Goal: Task Accomplishment & Management: Complete application form

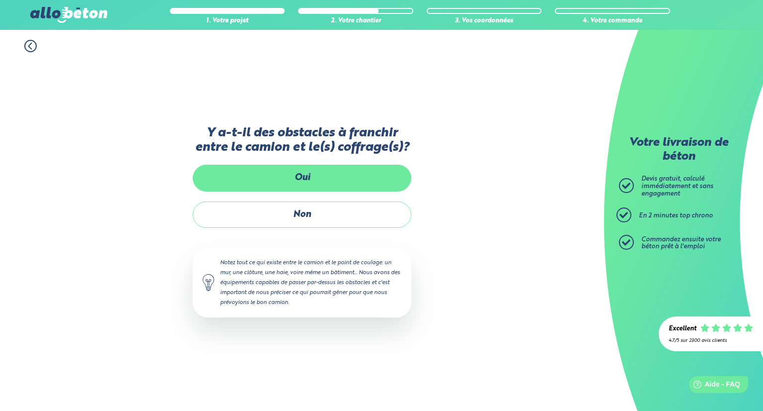
click at [313, 175] on label "Oui" at bounding box center [302, 178] width 219 height 26
click at [0, 0] on input "Oui" at bounding box center [0, 0] width 0 height 0
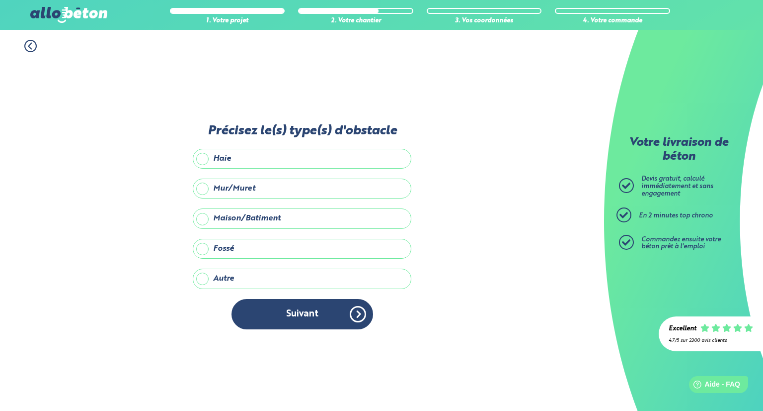
click at [251, 220] on label "Maison/Batiment" at bounding box center [302, 218] width 219 height 20
click at [0, 0] on input "Maison/Batiment" at bounding box center [0, 0] width 0 height 0
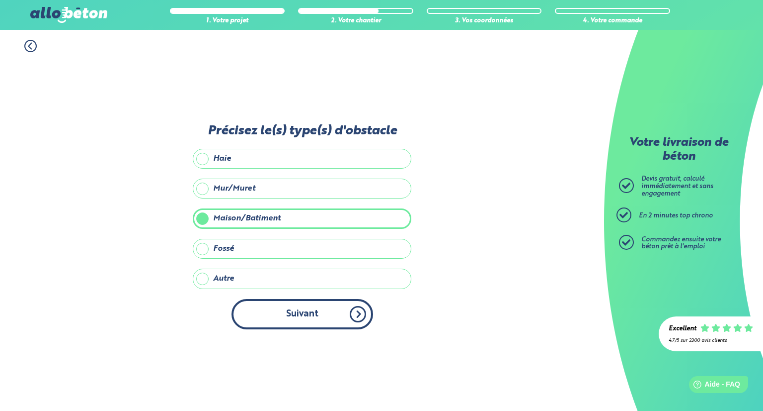
click at [338, 309] on button "Suivant" at bounding box center [303, 314] width 142 height 30
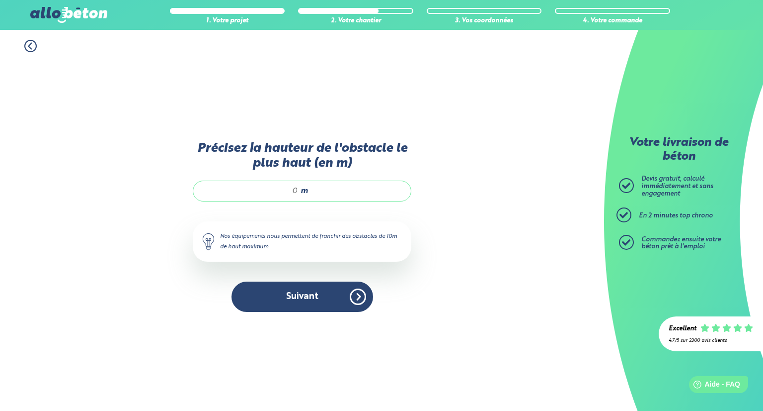
click at [288, 187] on input "Précisez la hauteur de l'obstacle le plus haut (en m)" at bounding box center [250, 191] width 95 height 10
type input "3"
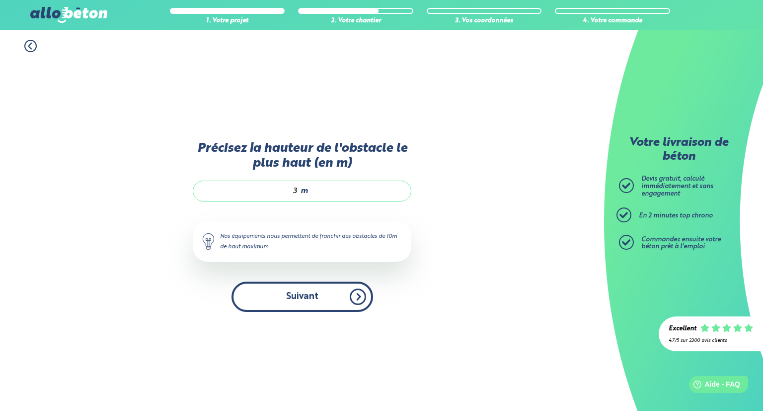
click at [314, 288] on button "Suivant" at bounding box center [303, 296] width 142 height 30
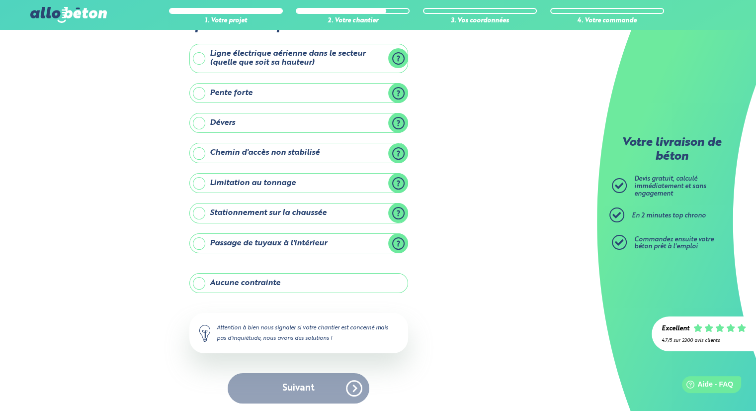
scroll to position [49, 0]
click at [256, 280] on label "Aucune contrainte" at bounding box center [298, 282] width 219 height 20
click at [0, 0] on input "Aucune contrainte" at bounding box center [0, 0] width 0 height 0
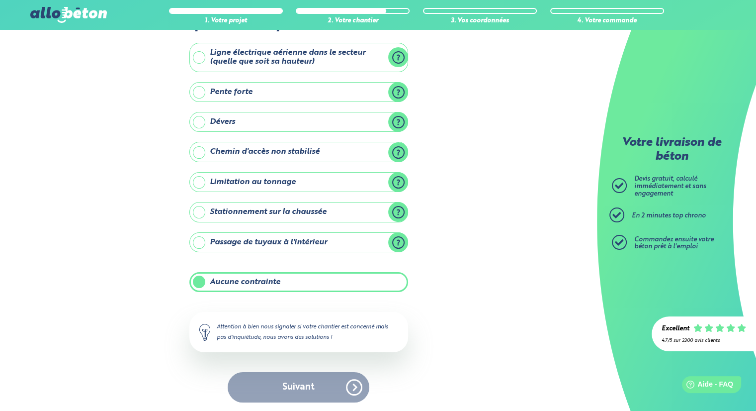
scroll to position [48, 0]
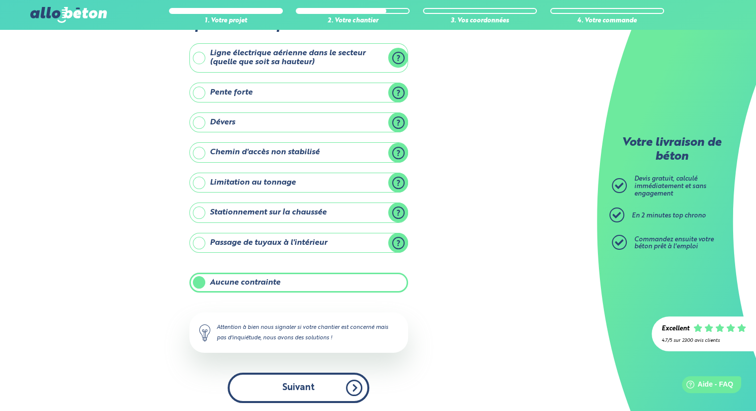
click at [299, 382] on button "Suivant" at bounding box center [299, 387] width 142 height 30
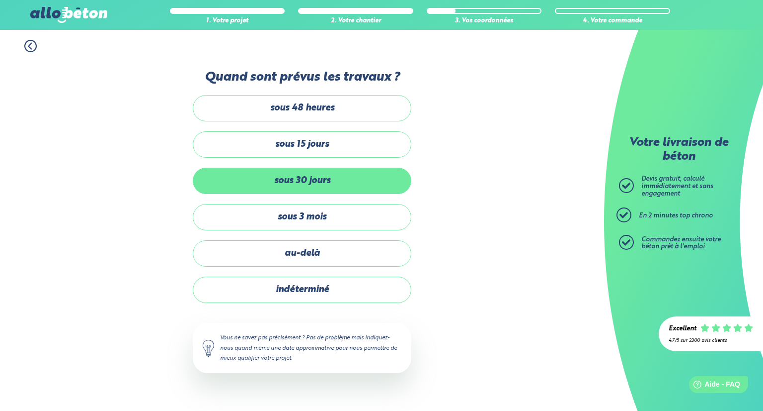
click at [311, 179] on label "sous 30 jours" at bounding box center [302, 180] width 219 height 26
click at [0, 0] on input "sous 30 jours" at bounding box center [0, 0] width 0 height 0
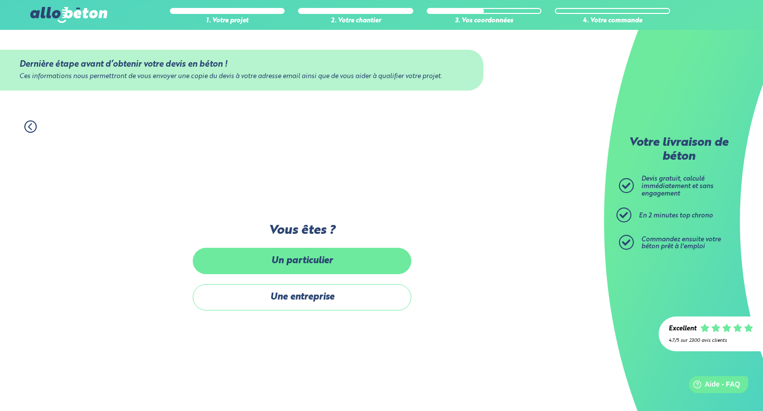
click at [317, 261] on label "Un particulier" at bounding box center [302, 261] width 219 height 26
click at [0, 0] on input "Un particulier" at bounding box center [0, 0] width 0 height 0
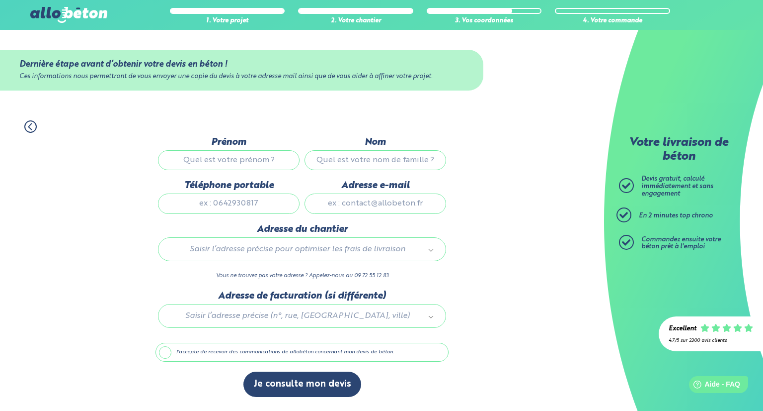
click at [245, 152] on input "Prénom" at bounding box center [229, 160] width 142 height 20
type input "Gaelle"
type input "Broquard"
type input "0680084474"
type input "gaelle.broquard@gmail.com"
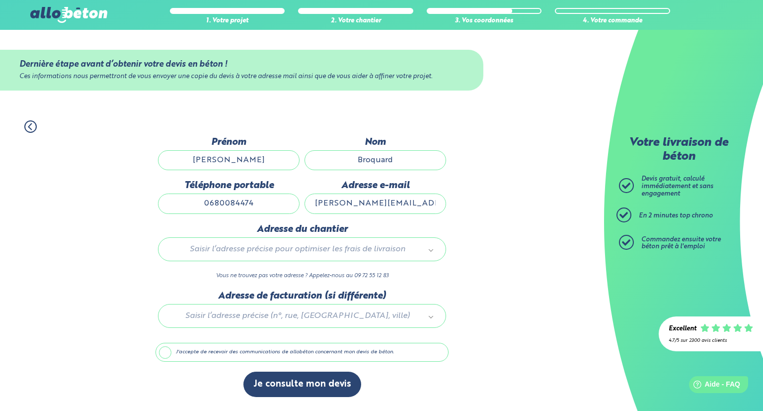
type input "7 rue Bodin"
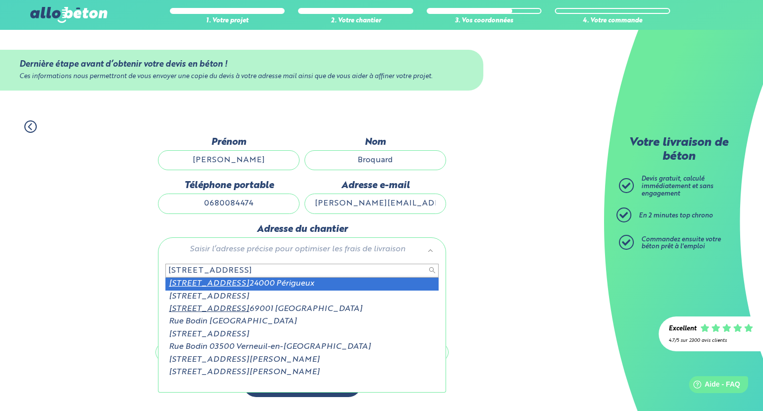
drag, startPoint x: 209, startPoint y: 267, endPoint x: 76, endPoint y: 261, distance: 133.8
click at [76, 261] on body "09 72 55 12 83 Conseils et Appel Gratuits nos produits le béton prêt à l'emploi…" at bounding box center [381, 205] width 763 height 411
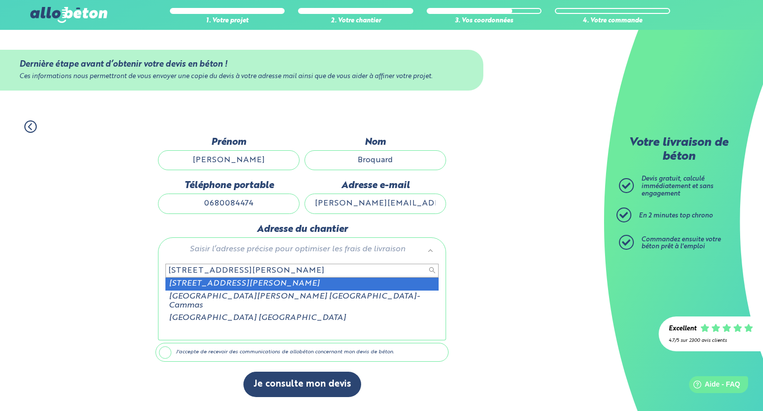
type input "69 AVENUE LOUIS PASTEUR CAMA"
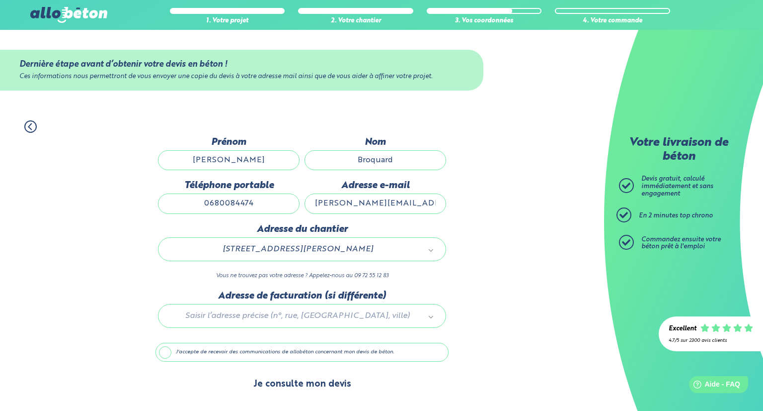
click at [290, 380] on button "Je consulte mon devis" at bounding box center [303, 383] width 118 height 25
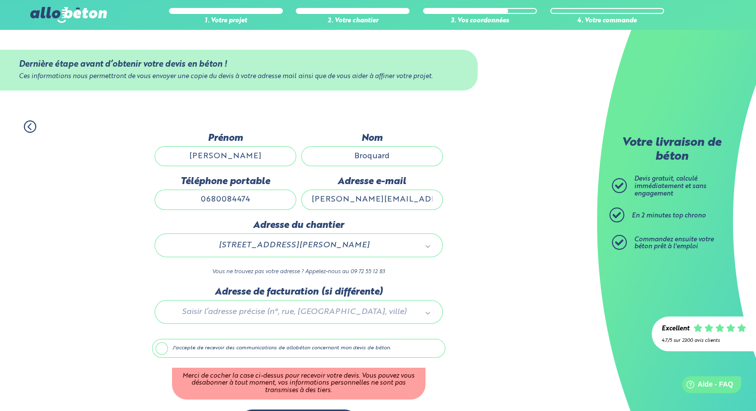
scroll to position [33, 0]
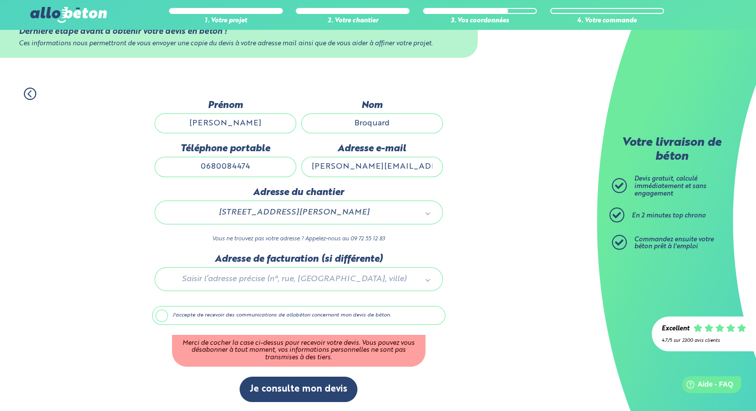
click at [246, 311] on label "J'accepte de recevoir des communications de allobéton concernant mon devis de b…" at bounding box center [298, 315] width 293 height 19
click at [0, 0] on input "J'accepte de recevoir des communications de allobéton concernant mon devis de b…" at bounding box center [0, 0] width 0 height 0
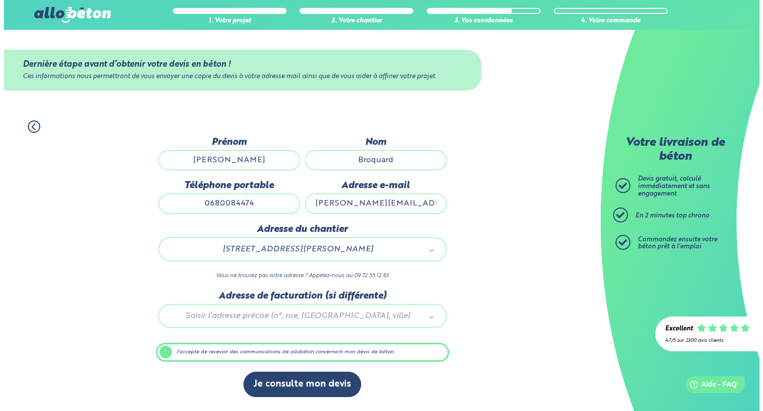
scroll to position [0, 0]
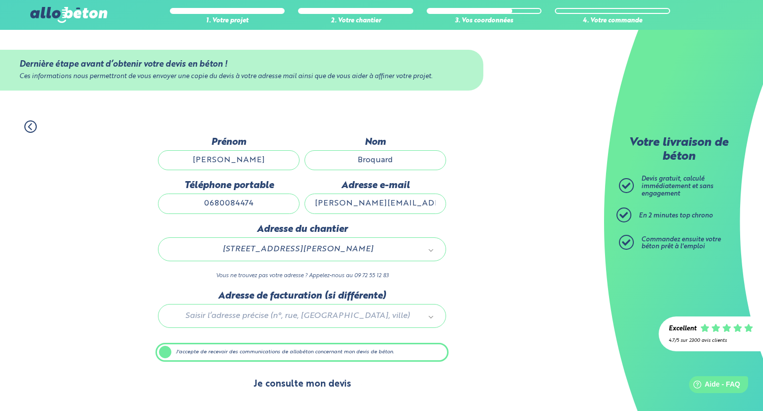
click at [292, 380] on button "Je consulte mon devis" at bounding box center [303, 383] width 118 height 25
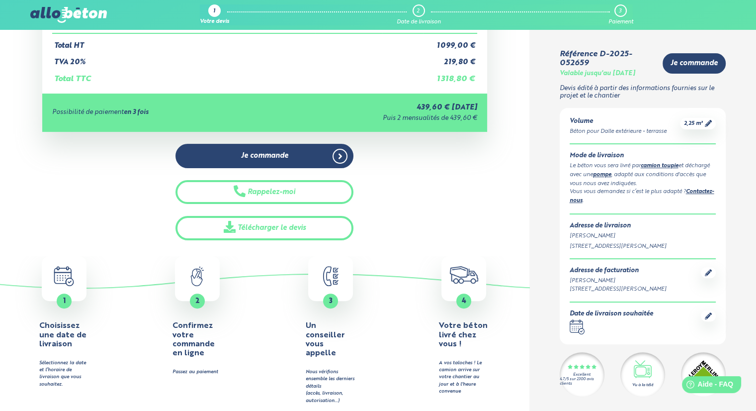
scroll to position [219, 0]
click at [716, 383] on span "Aide - FAQ" at bounding box center [715, 384] width 37 height 8
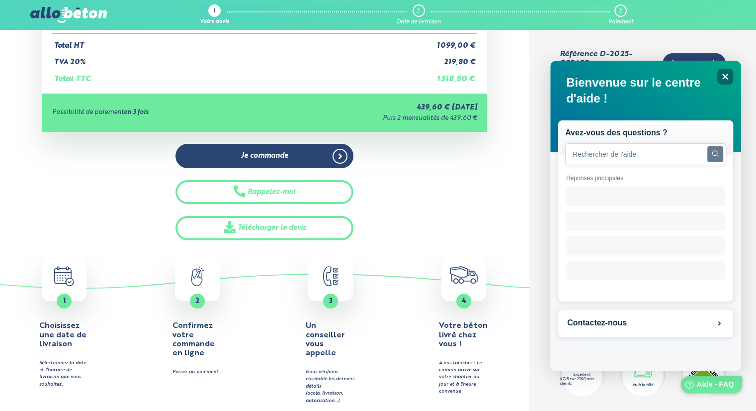
scroll to position [0, 0]
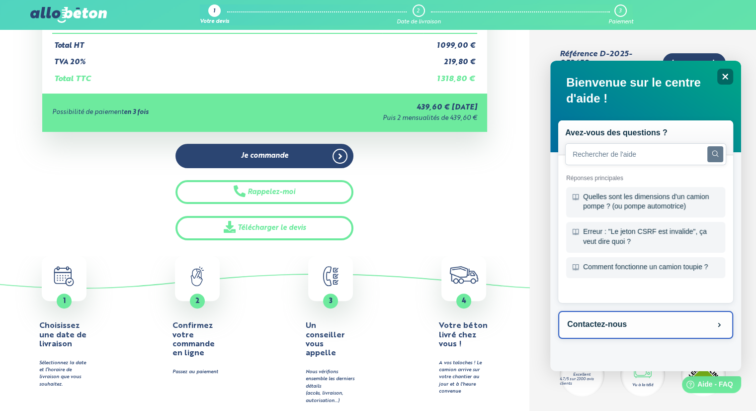
click at [633, 322] on button "Contactez-nous" at bounding box center [645, 325] width 175 height 28
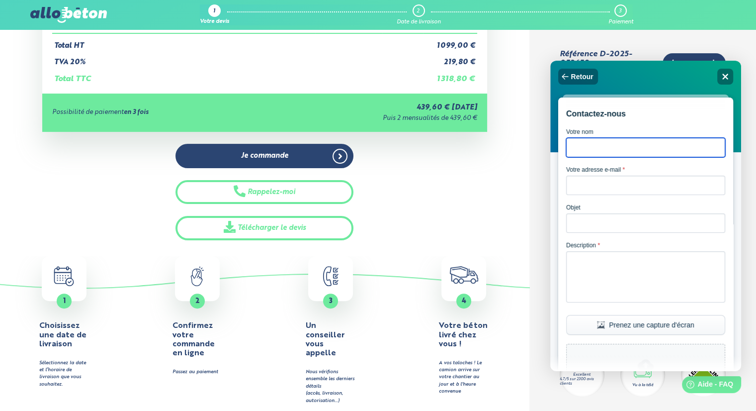
click at [632, 150] on input "Votre nom" at bounding box center [645, 147] width 159 height 19
type input "GAELLE BROQUARD"
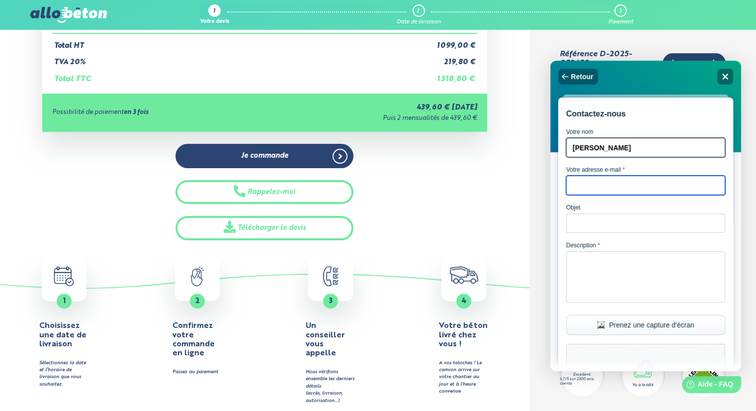
type input "gaelle.broquard@gmail.com"
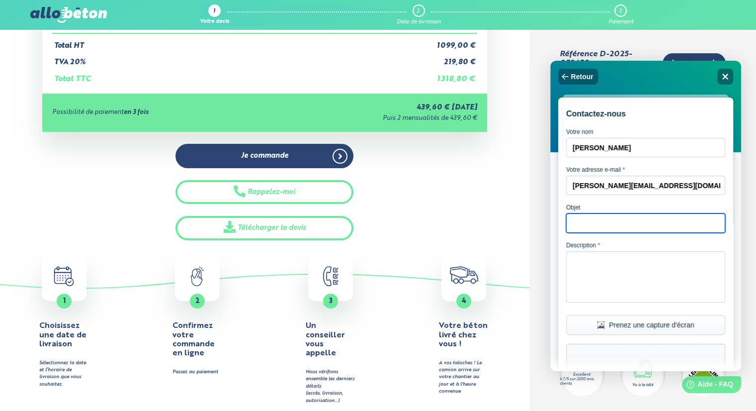
click at [609, 227] on input "Objet" at bounding box center [645, 222] width 159 height 19
type input "Livraison beton pour differents types de travaux"
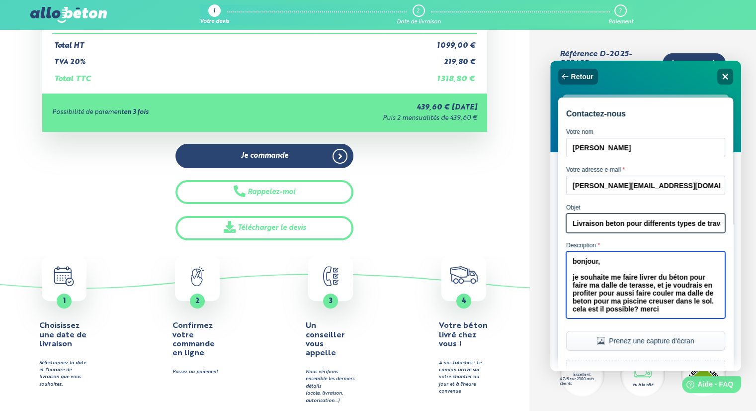
scroll to position [166, 0]
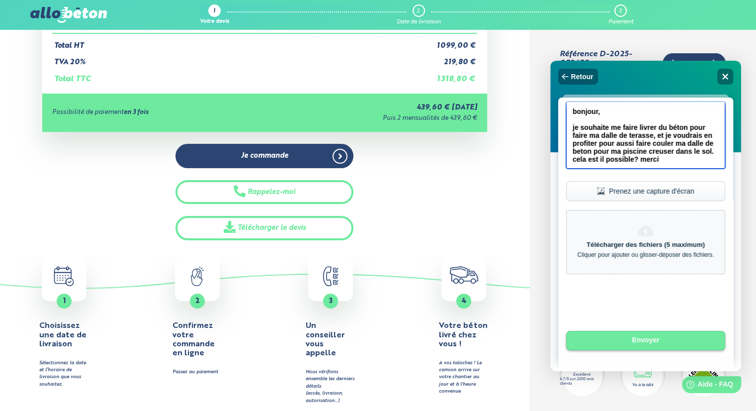
type textarea "bonjour, je souhaite me faire livrer du béton pour faire ma dalle de terasse, e…"
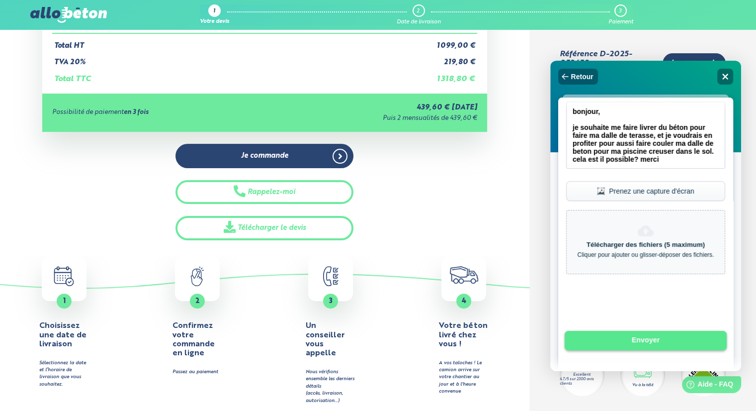
click at [635, 339] on button "Envoyer" at bounding box center [646, 340] width 162 height 20
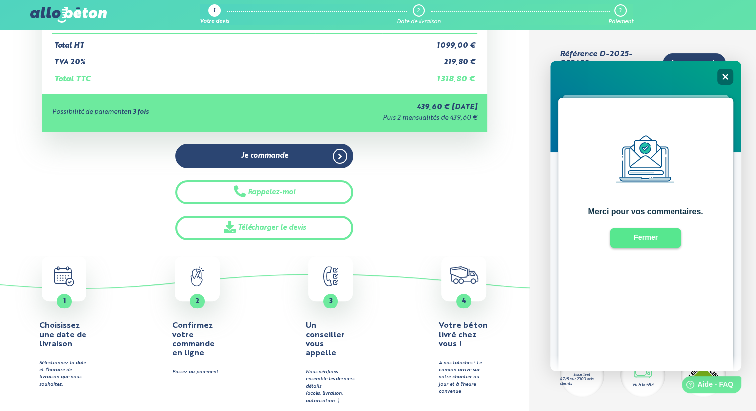
click at [661, 244] on button "Fermer" at bounding box center [645, 238] width 71 height 20
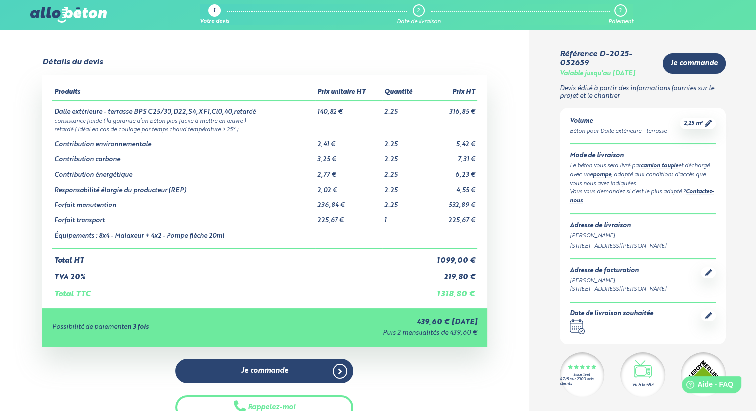
scroll to position [0, 0]
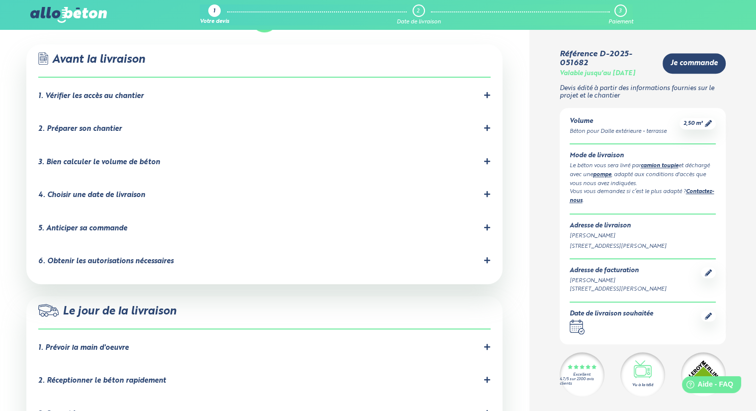
scroll to position [653, 0]
click at [493, 130] on div ".icon-command-a, .icon-command-b { fill: none; stroke: #2b4572; stroke-linejoin…" at bounding box center [264, 163] width 476 height 240
click at [486, 157] on icon at bounding box center [487, 160] width 7 height 7
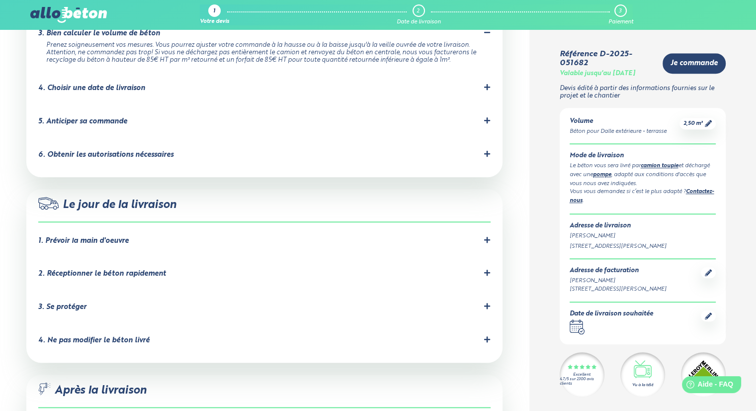
scroll to position [781, 0]
click at [485, 335] on icon at bounding box center [487, 338] width 7 height 7
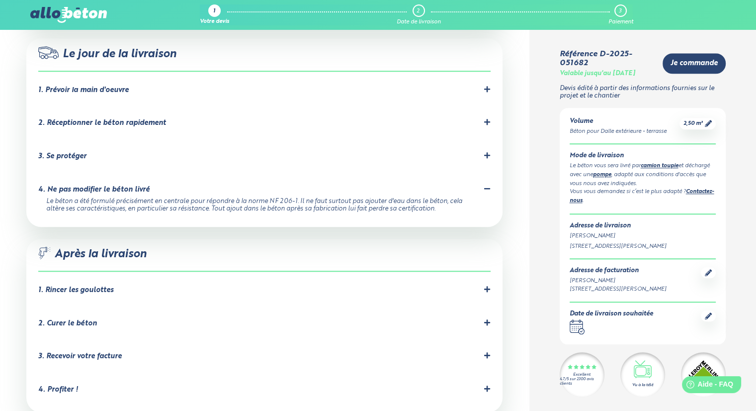
scroll to position [1023, 0]
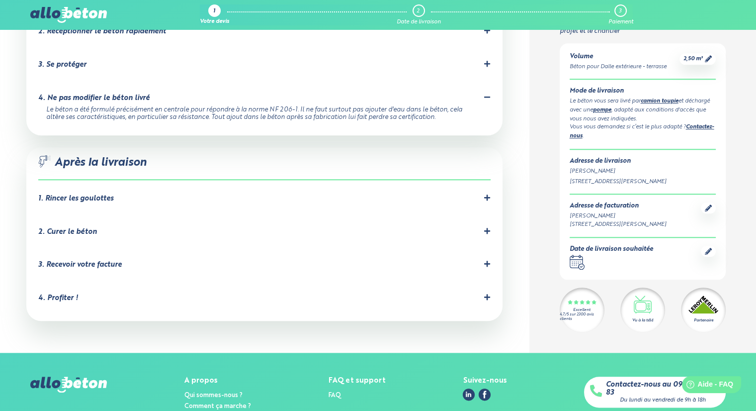
click at [489, 194] on icon at bounding box center [487, 197] width 7 height 7
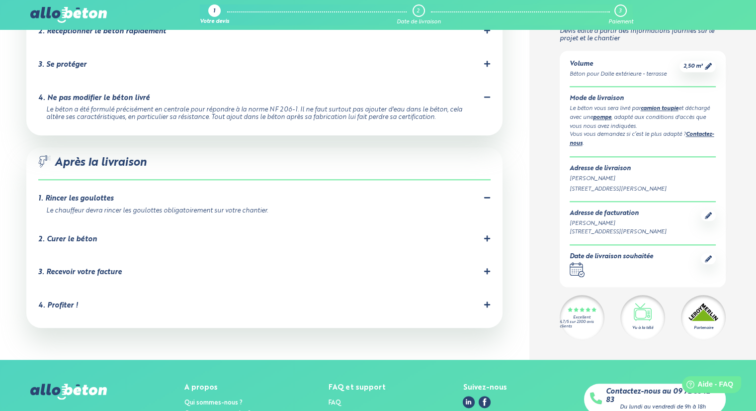
click at [157, 225] on li "2. Curer le béton C'est important pour éviter les fissures dues à un séchage tr…" at bounding box center [264, 241] width 452 height 33
click at [142, 235] on div "2. Curer le béton" at bounding box center [264, 239] width 452 height 9
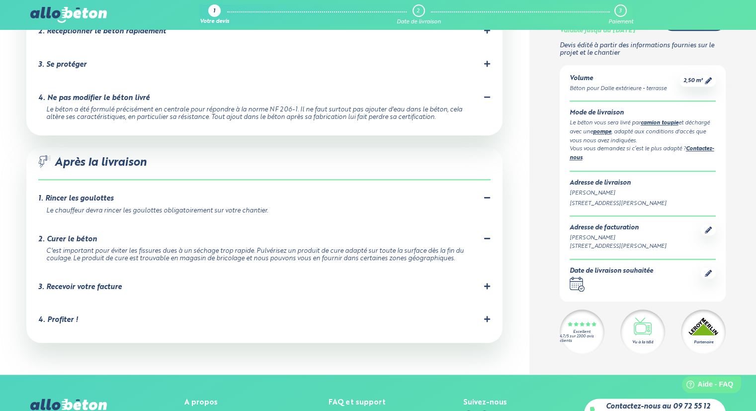
click at [248, 282] on div "3. Recevoir votre facture" at bounding box center [264, 286] width 452 height 9
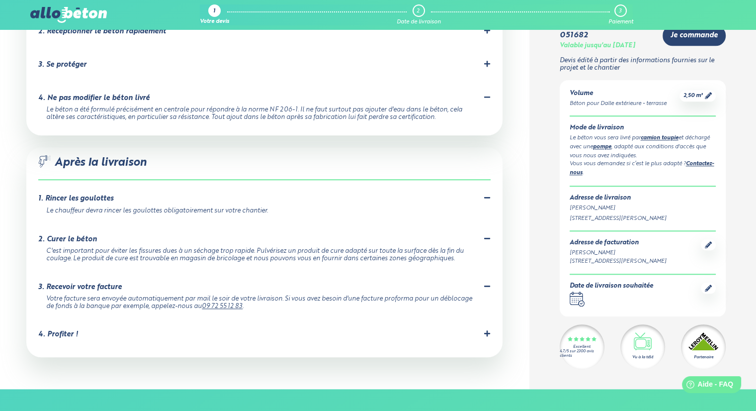
click at [204, 330] on div "4. Profiter ! Votre béton est coulé, bravo vous pouvez être fier de vous ! N'hé…" at bounding box center [264, 336] width 452 height 13
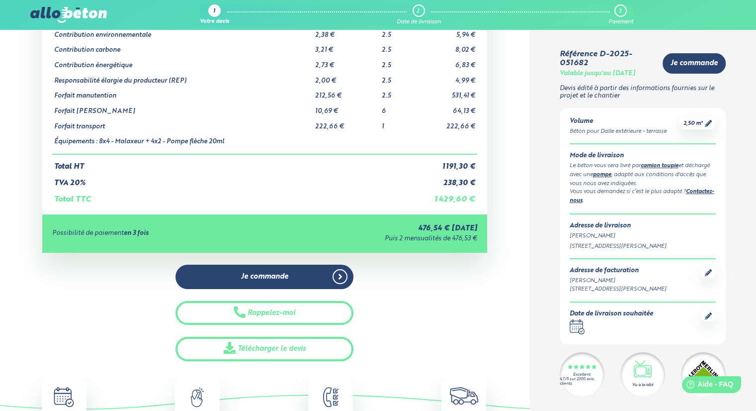
scroll to position [0, 0]
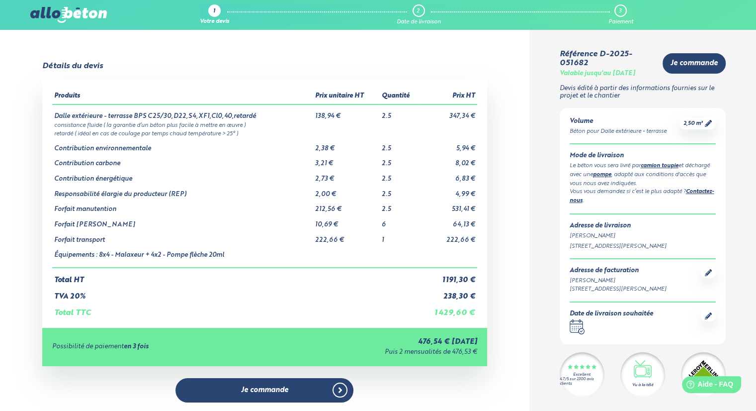
click at [93, 15] on img at bounding box center [68, 15] width 77 height 16
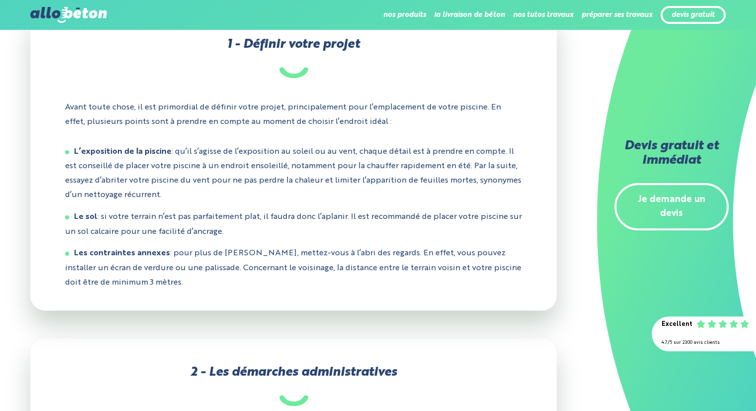
scroll to position [338, 0]
click at [444, 224] on li "Le sol : si votre terrain n’est pas parfaitement plat, il faudra donc l’aplanir…" at bounding box center [293, 223] width 457 height 29
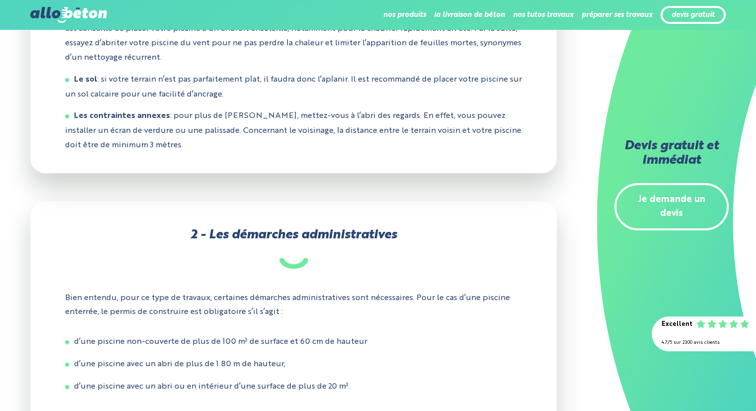
scroll to position [475, 0]
